Goal: Browse casually

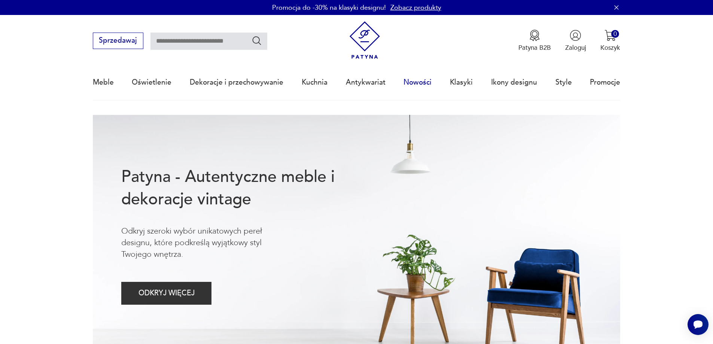
click at [413, 78] on link "Nowości" at bounding box center [418, 82] width 28 height 34
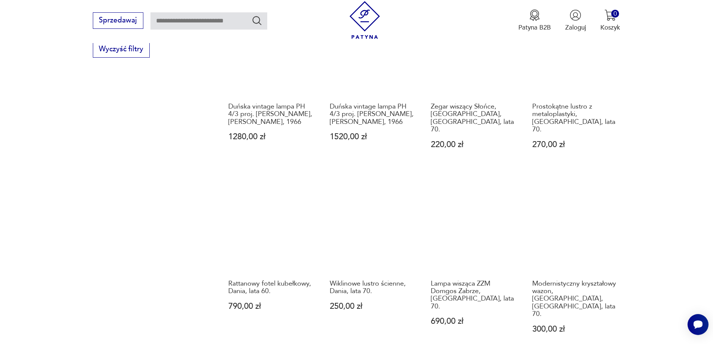
scroll to position [730, 0]
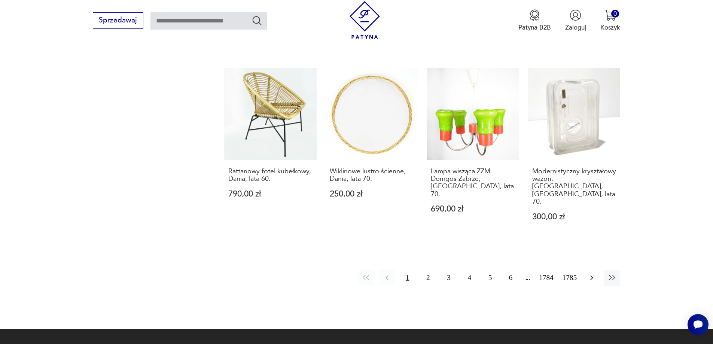
click at [586, 270] on button "button" at bounding box center [592, 278] width 16 height 16
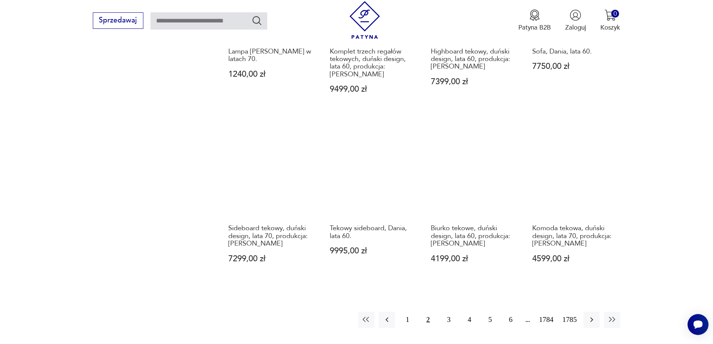
scroll to position [689, 0]
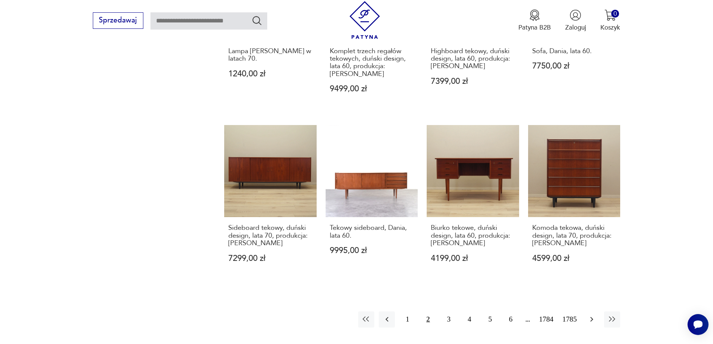
click at [593, 315] on icon "button" at bounding box center [591, 319] width 9 height 9
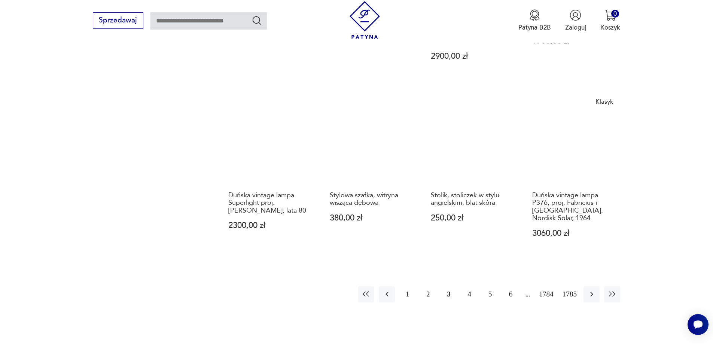
scroll to position [801, 0]
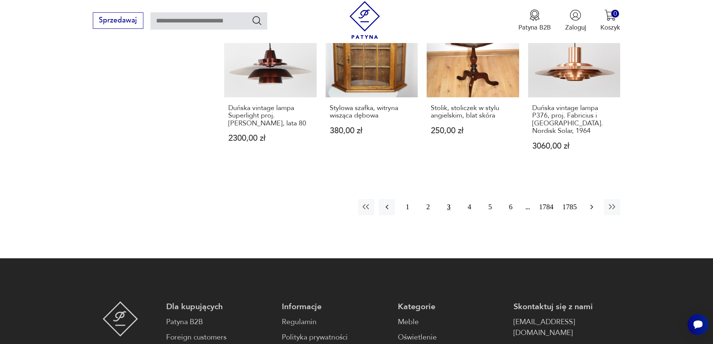
click at [595, 203] on icon "button" at bounding box center [591, 207] width 9 height 9
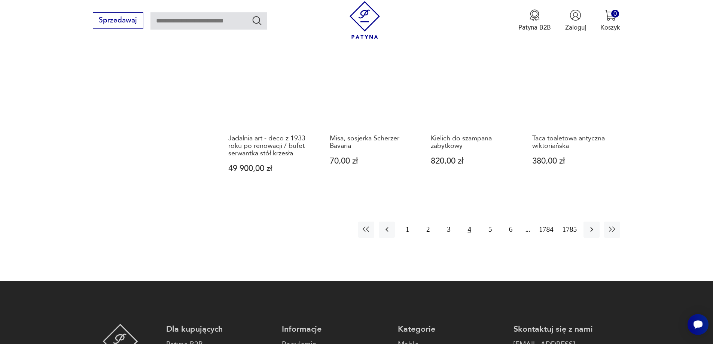
scroll to position [763, 0]
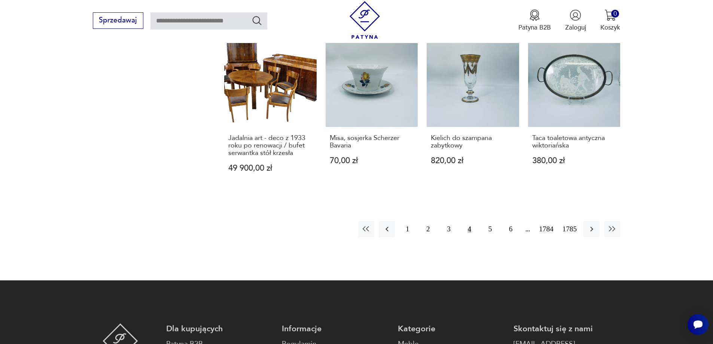
click at [595, 229] on button "button" at bounding box center [592, 229] width 16 height 16
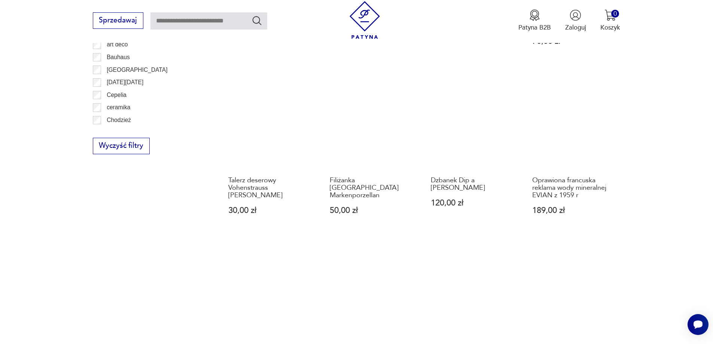
scroll to position [726, 0]
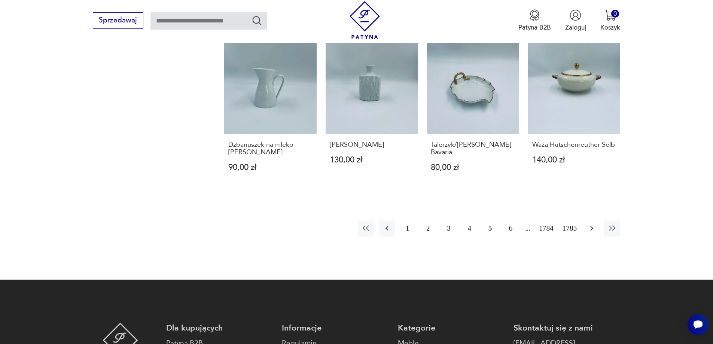
click at [590, 232] on icon "button" at bounding box center [591, 228] width 9 height 9
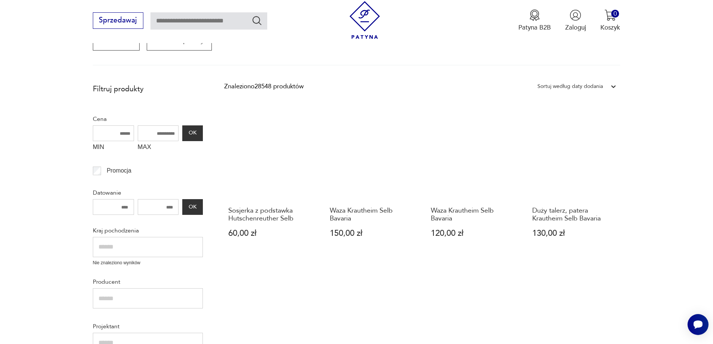
scroll to position [164, 0]
